Goal: Task Accomplishment & Management: Manage account settings

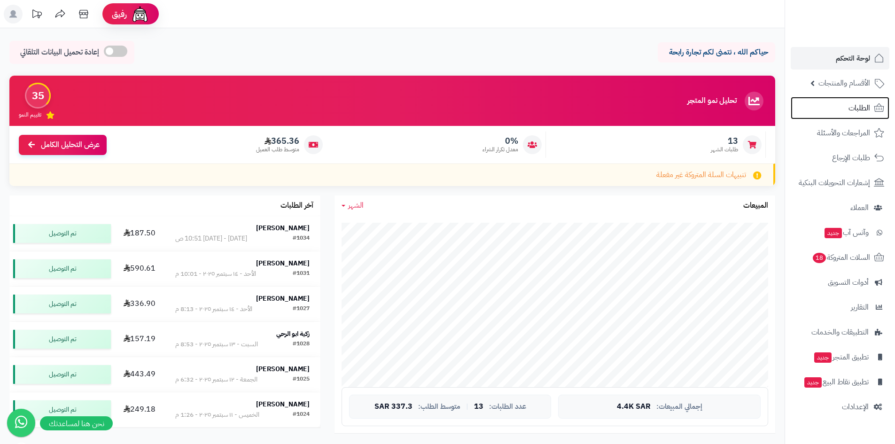
click at [873, 104] on link "الطلبات" at bounding box center [840, 108] width 99 height 23
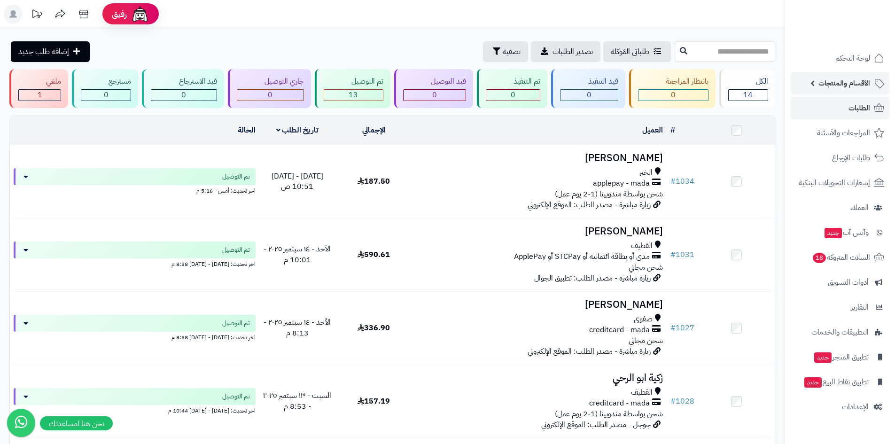
click at [850, 78] on span "الأقسام والمنتجات" at bounding box center [845, 83] width 52 height 13
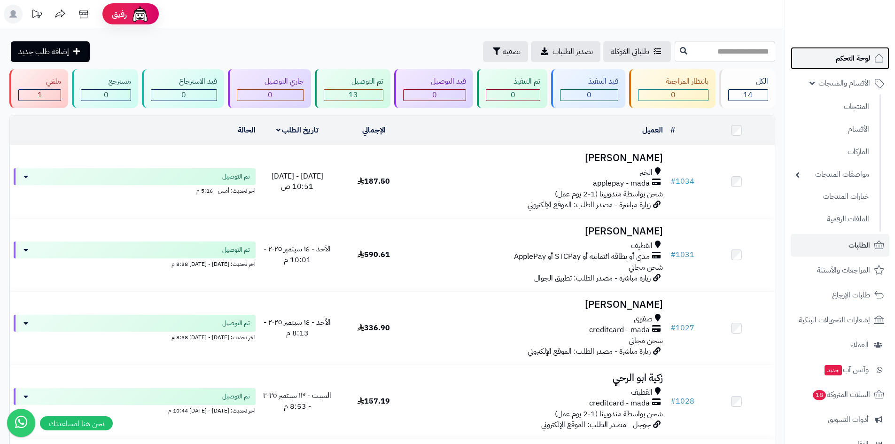
click at [863, 59] on span "لوحة التحكم" at bounding box center [853, 58] width 34 height 13
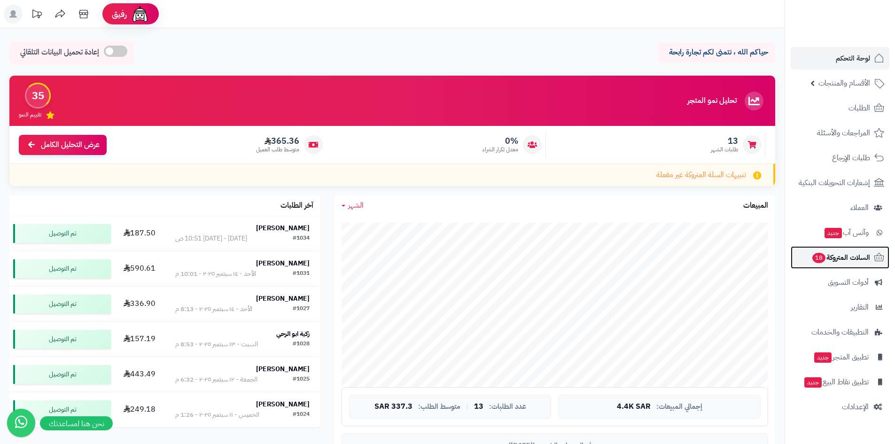
click at [856, 251] on span "السلات المتروكة 18" at bounding box center [841, 257] width 59 height 13
